Goal: Transaction & Acquisition: Purchase product/service

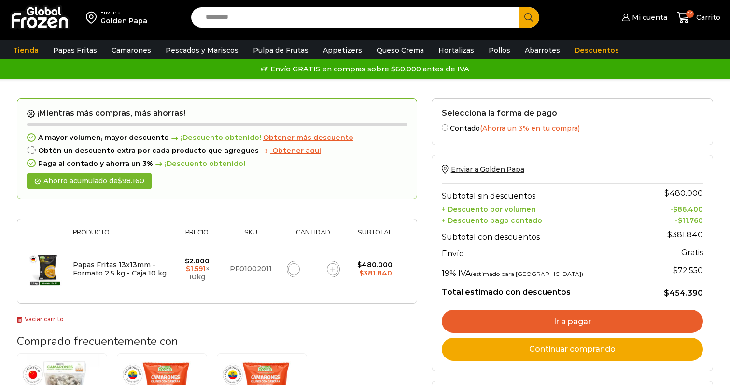
click at [314, 269] on input "**" at bounding box center [314, 270] width 14 height 14
click at [48, 317] on link "Vaciar carrito" at bounding box center [40, 319] width 47 height 7
click at [334, 266] on span at bounding box center [334, 270] width 12 height 12
type input "*"
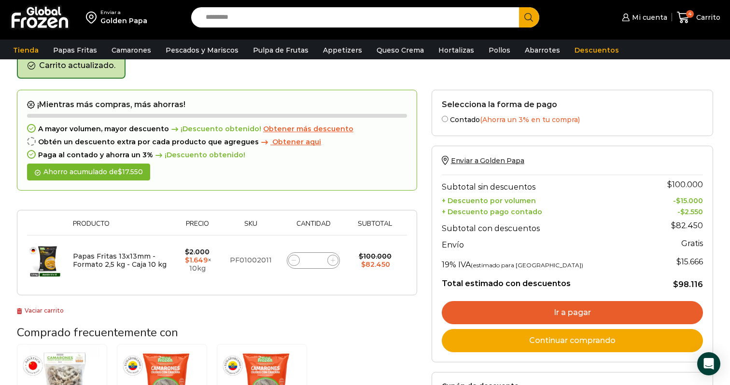
scroll to position [50, 0]
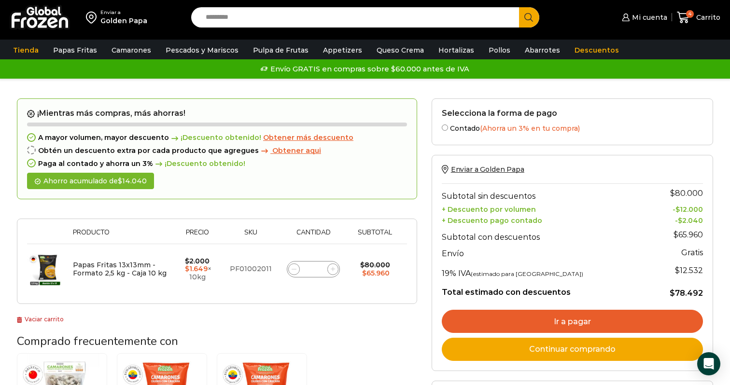
click at [119, 18] on div "Golden Papa" at bounding box center [123, 21] width 47 height 10
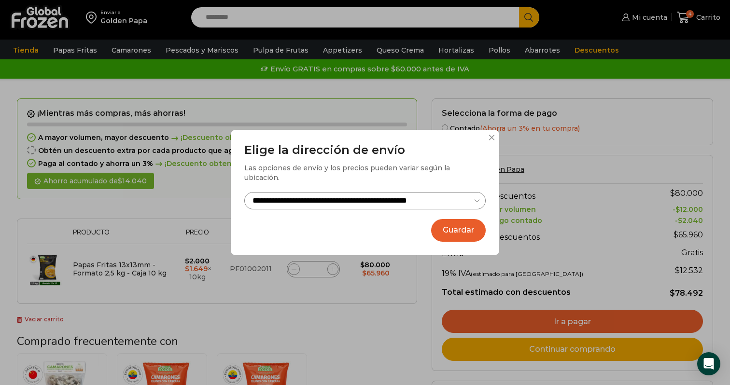
click at [491, 141] on button at bounding box center [492, 138] width 6 height 6
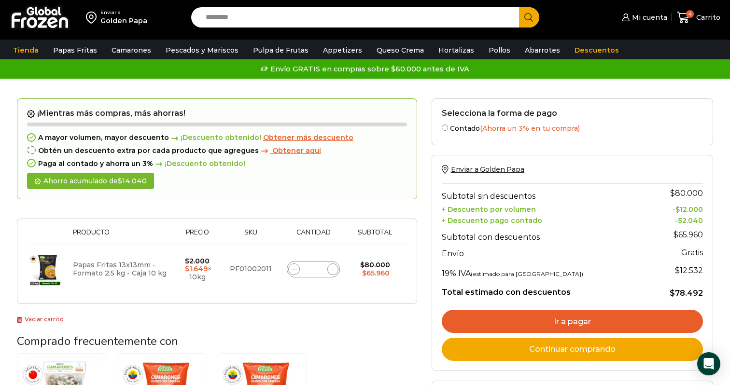
click at [74, 263] on link "Papas Fritas 13x13mm - Formato 2,5 kg - Caja 10 kg" at bounding box center [120, 269] width 94 height 17
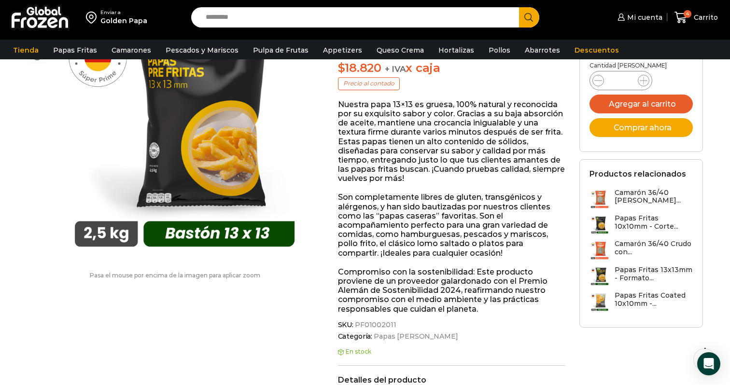
scroll to position [156, 0]
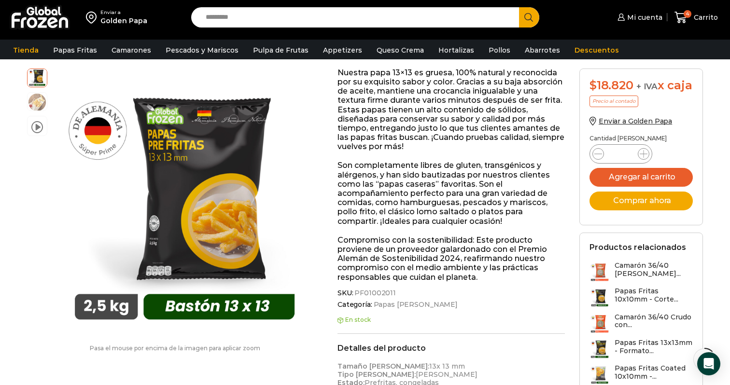
click at [372, 289] on span "PF01002011" at bounding box center [374, 293] width 43 height 8
copy span "PF01002011"
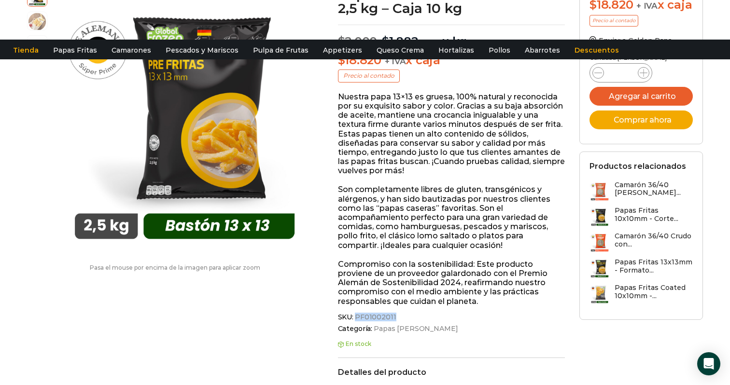
scroll to position [0, 0]
